Goal: Information Seeking & Learning: Learn about a topic

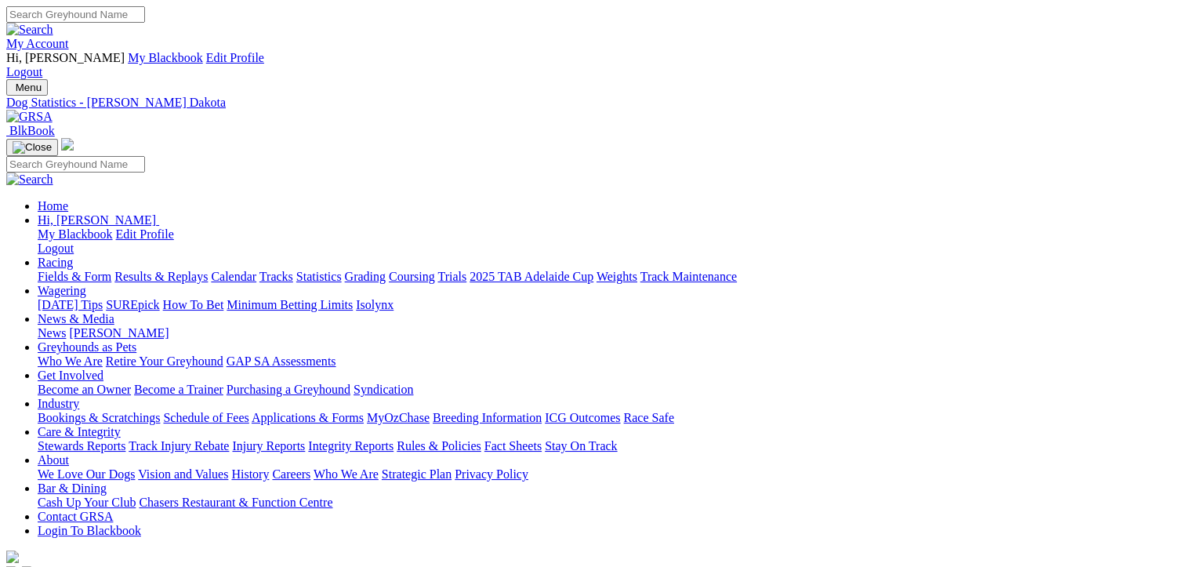
click at [51, 270] on link "Fields & Form" at bounding box center [75, 276] width 74 height 13
click at [342, 270] on link "Statistics" at bounding box center [318, 276] width 45 height 13
type input "[PERSON_NAME]"
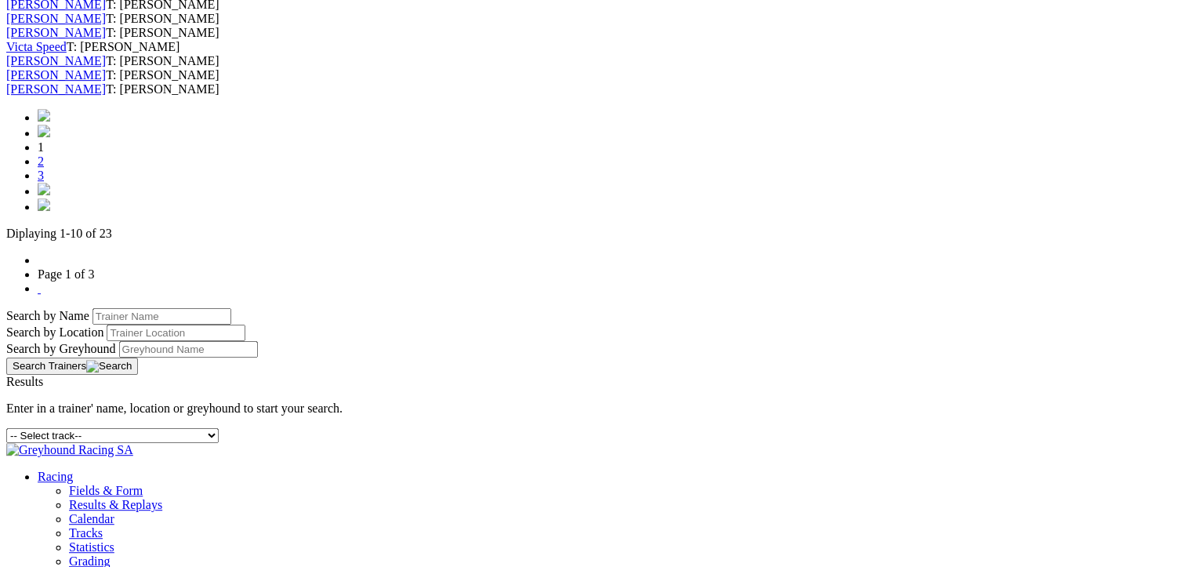
scroll to position [784, 0]
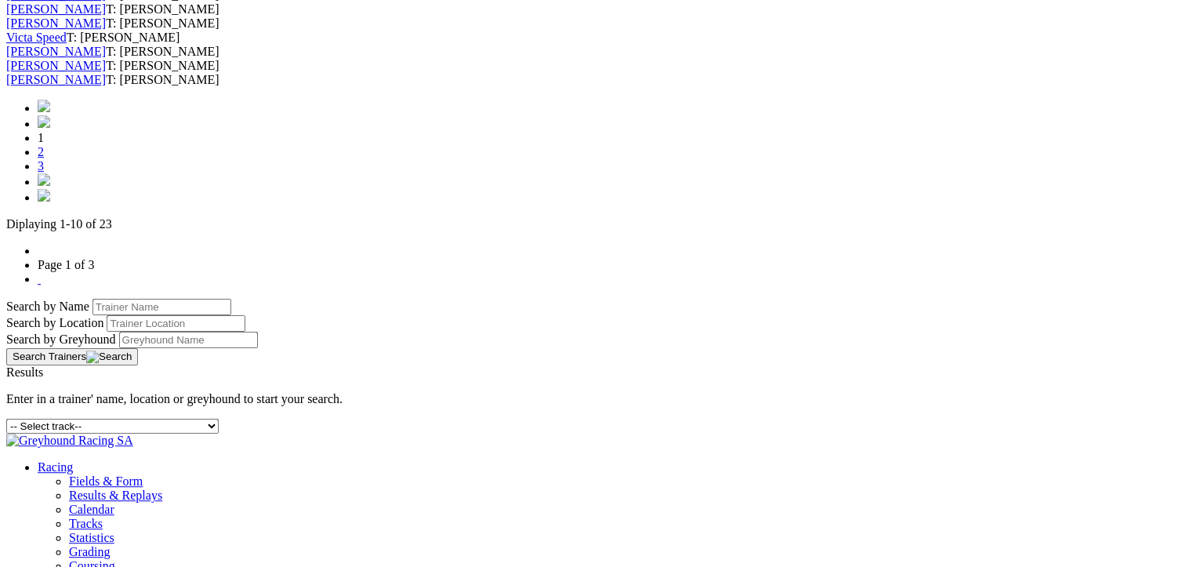
click at [44, 172] on link "3" at bounding box center [41, 165] width 6 height 13
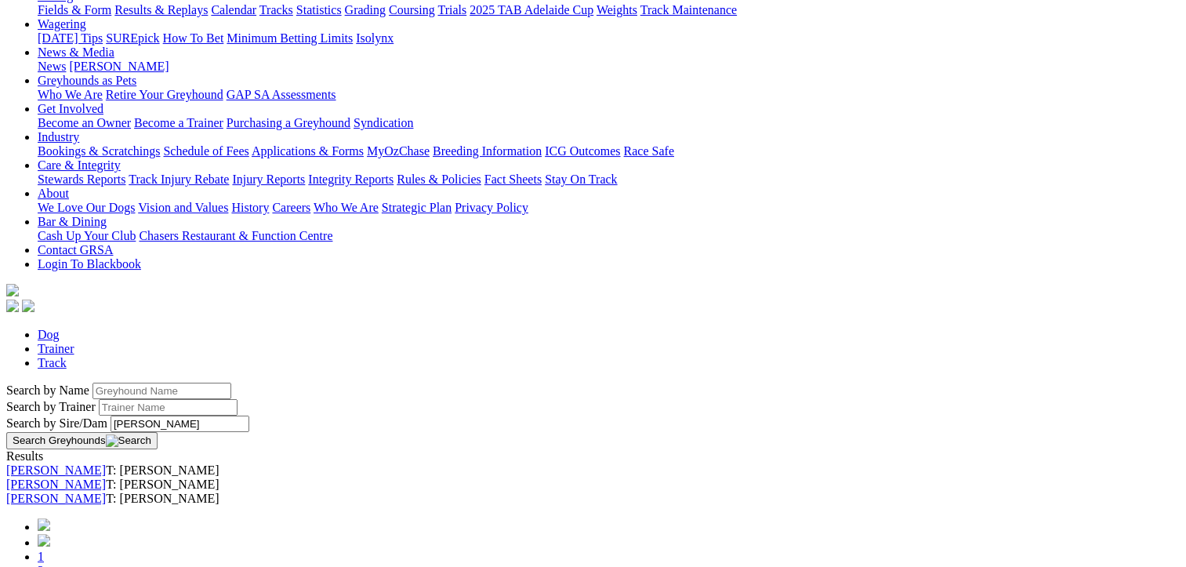
scroll to position [313, 0]
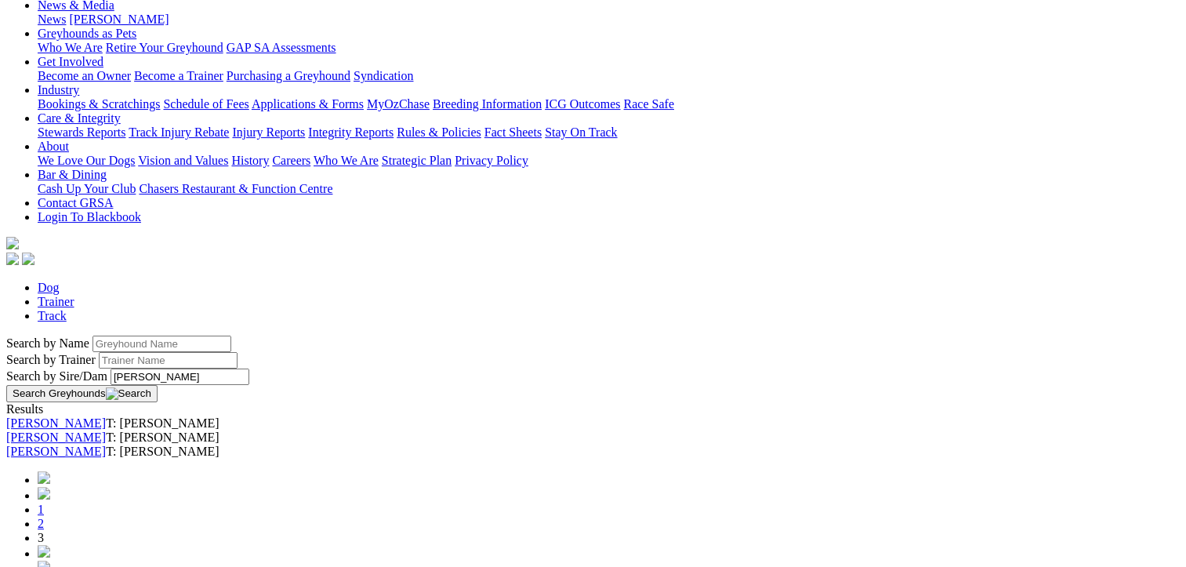
click at [106, 416] on link "Victa Howard" at bounding box center [56, 422] width 100 height 13
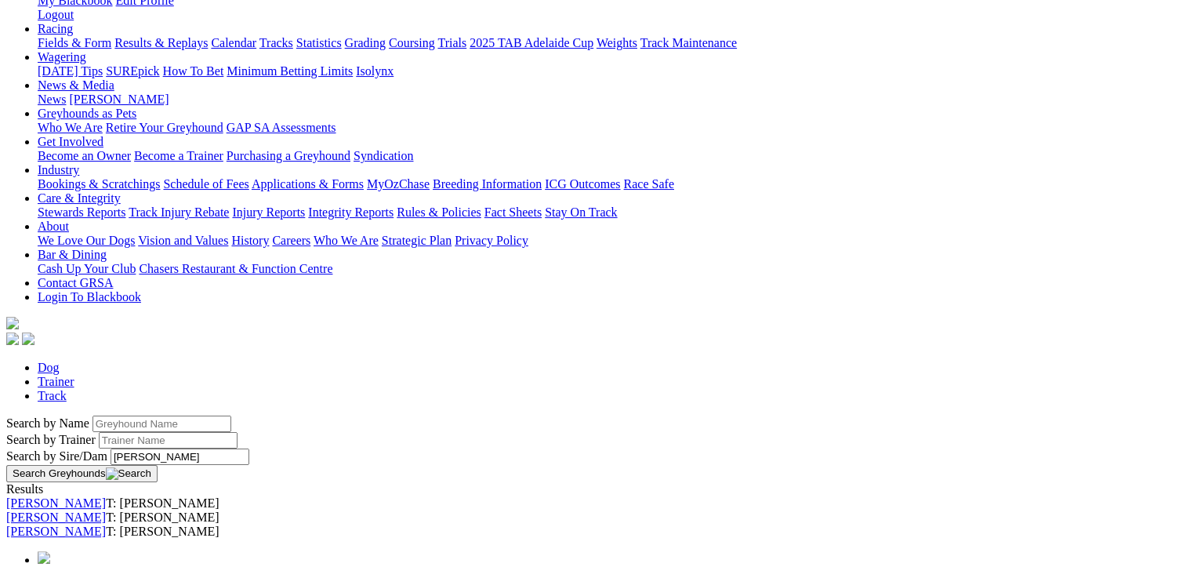
scroll to position [235, 0]
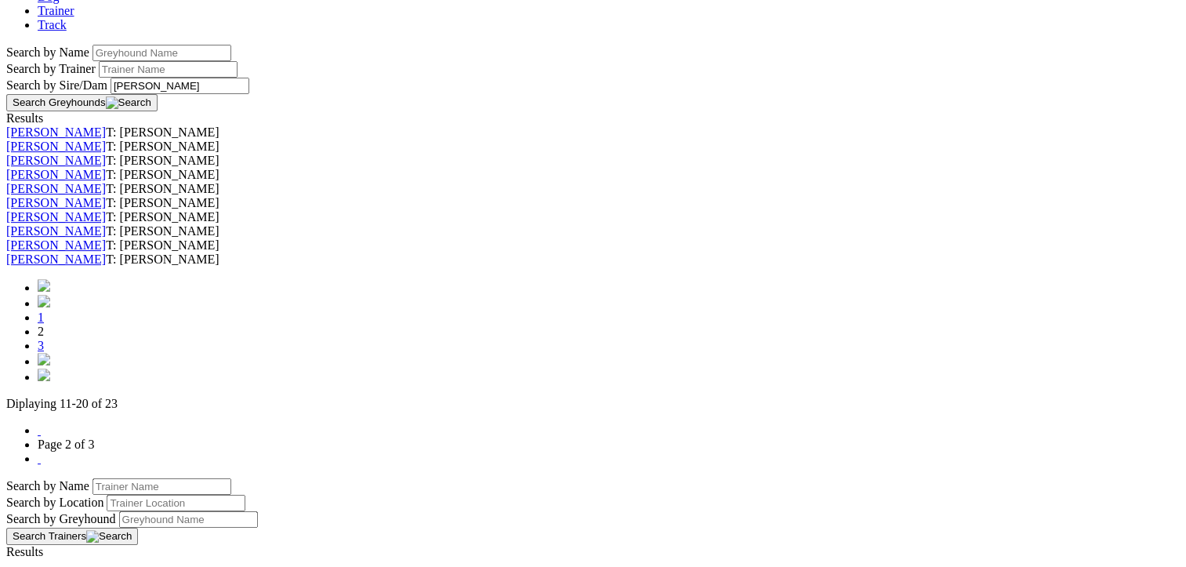
scroll to position [627, 0]
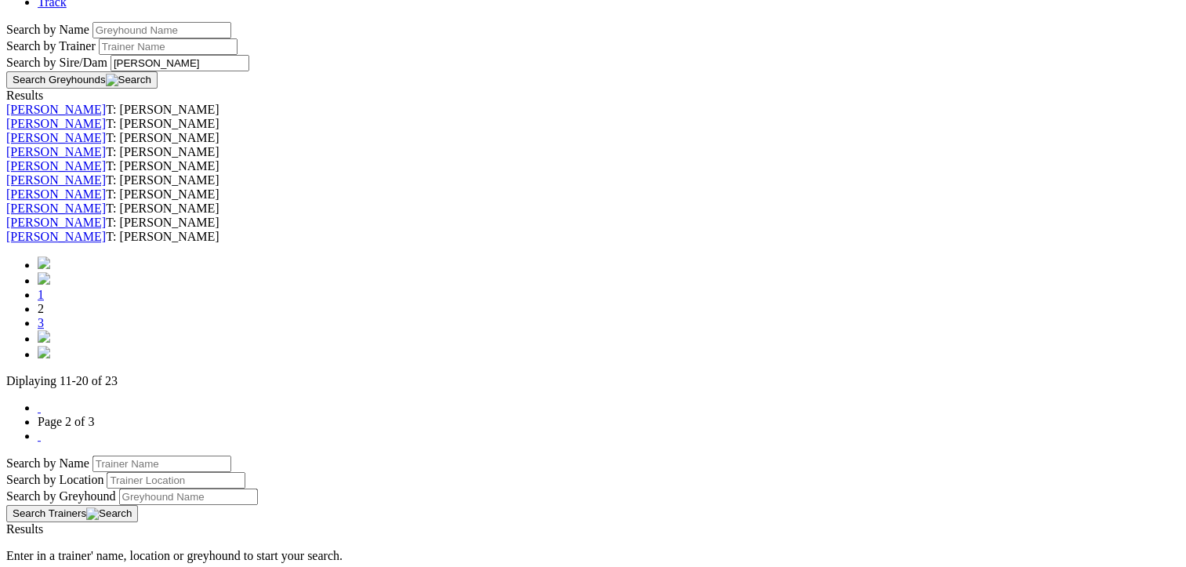
click at [106, 229] on link "[PERSON_NAME]" at bounding box center [56, 222] width 100 height 13
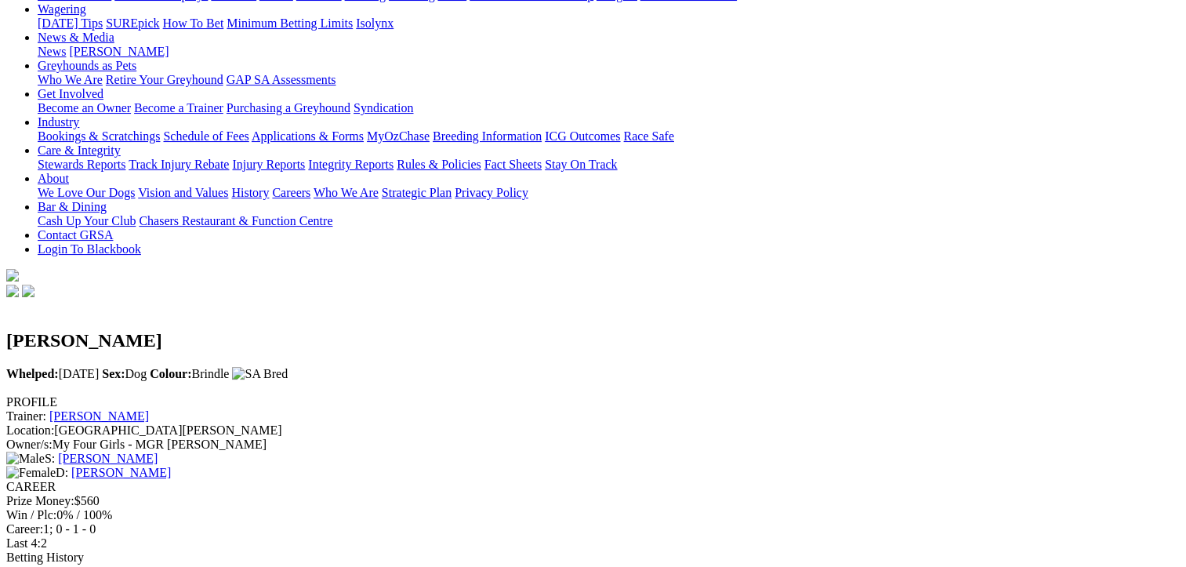
scroll to position [313, 0]
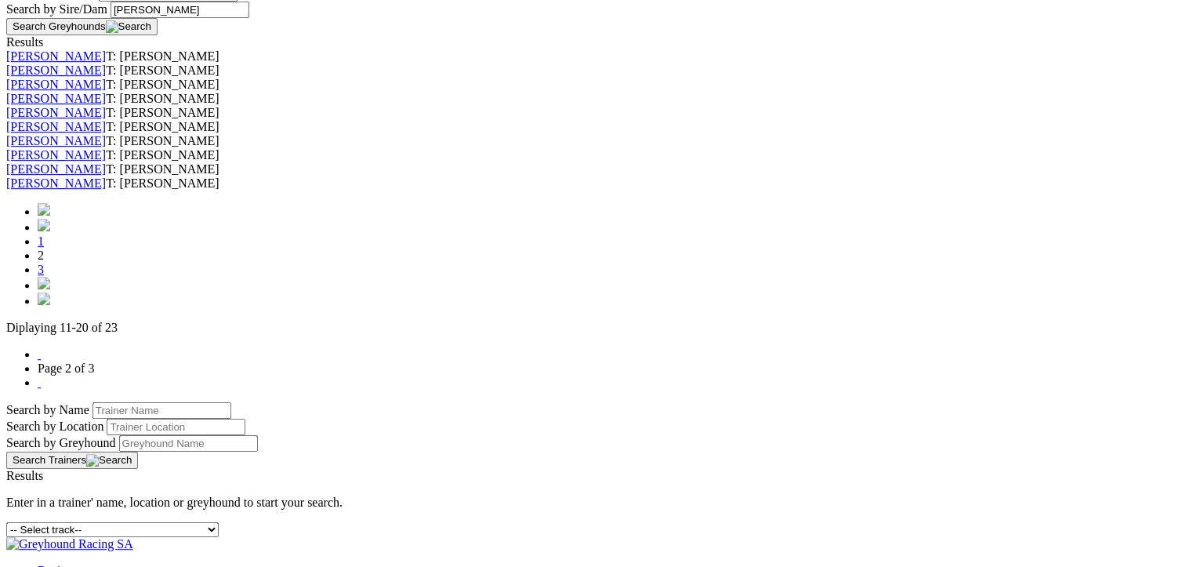
scroll to position [705, 0]
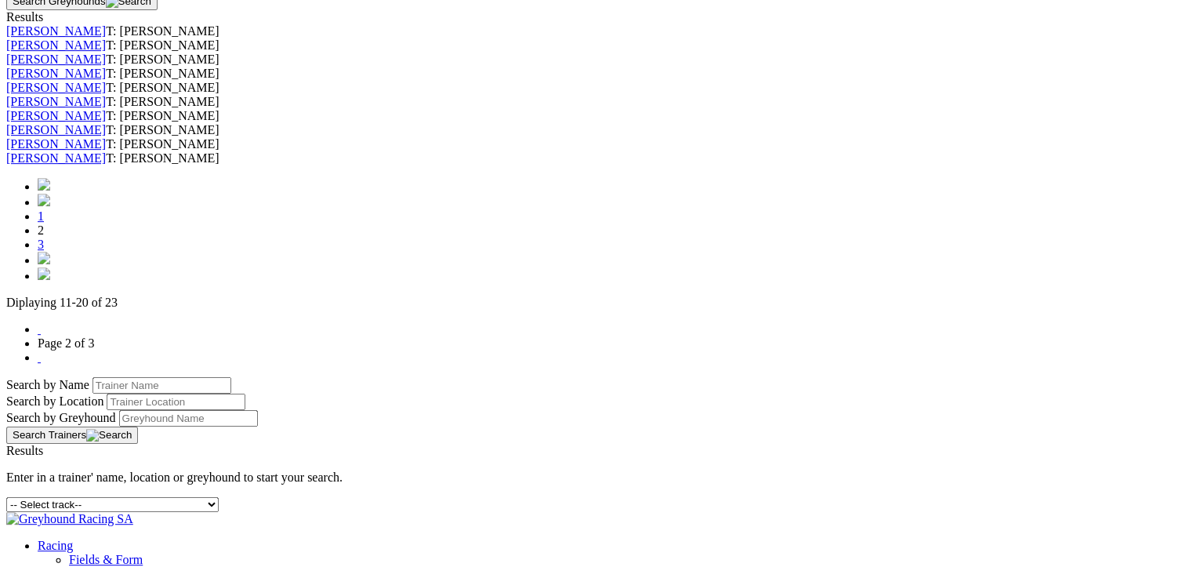
click at [106, 136] on link "Victa Spencer" at bounding box center [56, 129] width 100 height 13
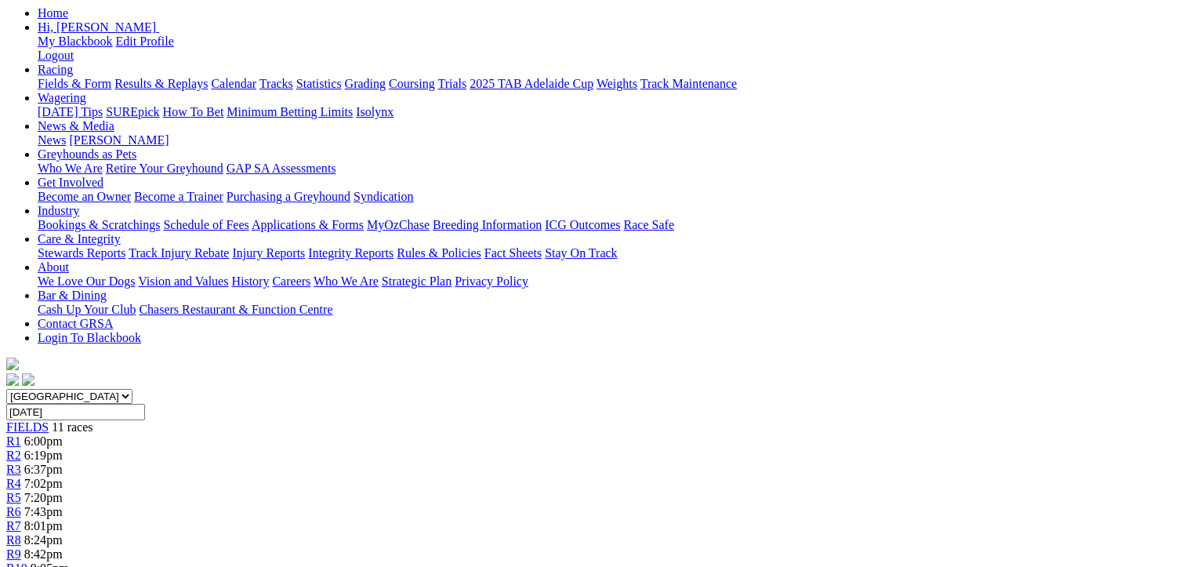
scroll to position [78, 0]
